Goal: Subscribe to service/newsletter

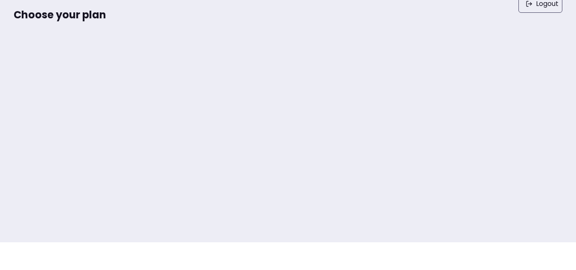
scroll to position [73, 0]
